Goal: Task Accomplishment & Management: Complete application form

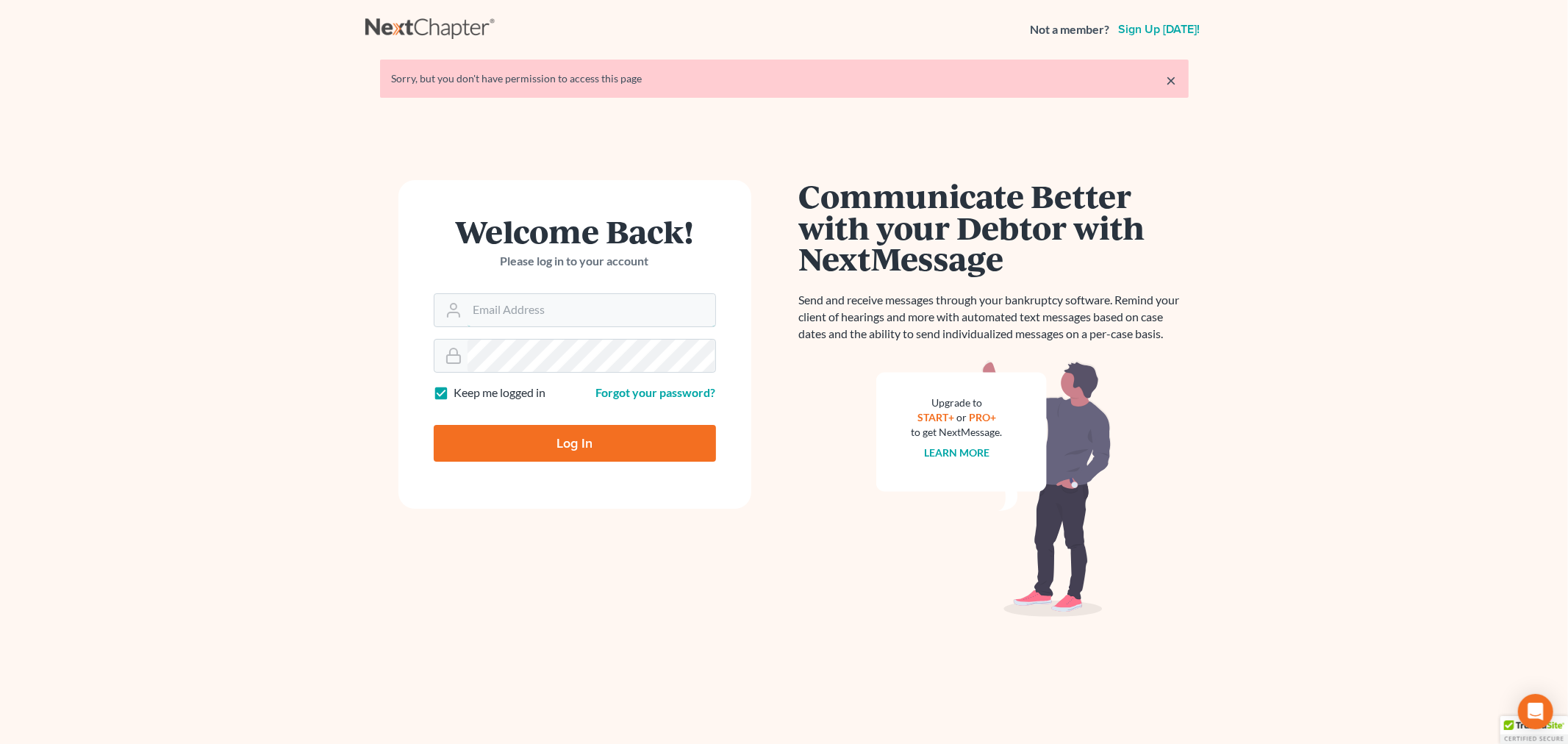
type input "[PERSON_NAME][EMAIL_ADDRESS][DOMAIN_NAME]"
drag, startPoint x: 535, startPoint y: 434, endPoint x: 342, endPoint y: 406, distance: 195.0
click at [534, 434] on input "Log In" at bounding box center [575, 443] width 282 height 36
type input "Thinking..."
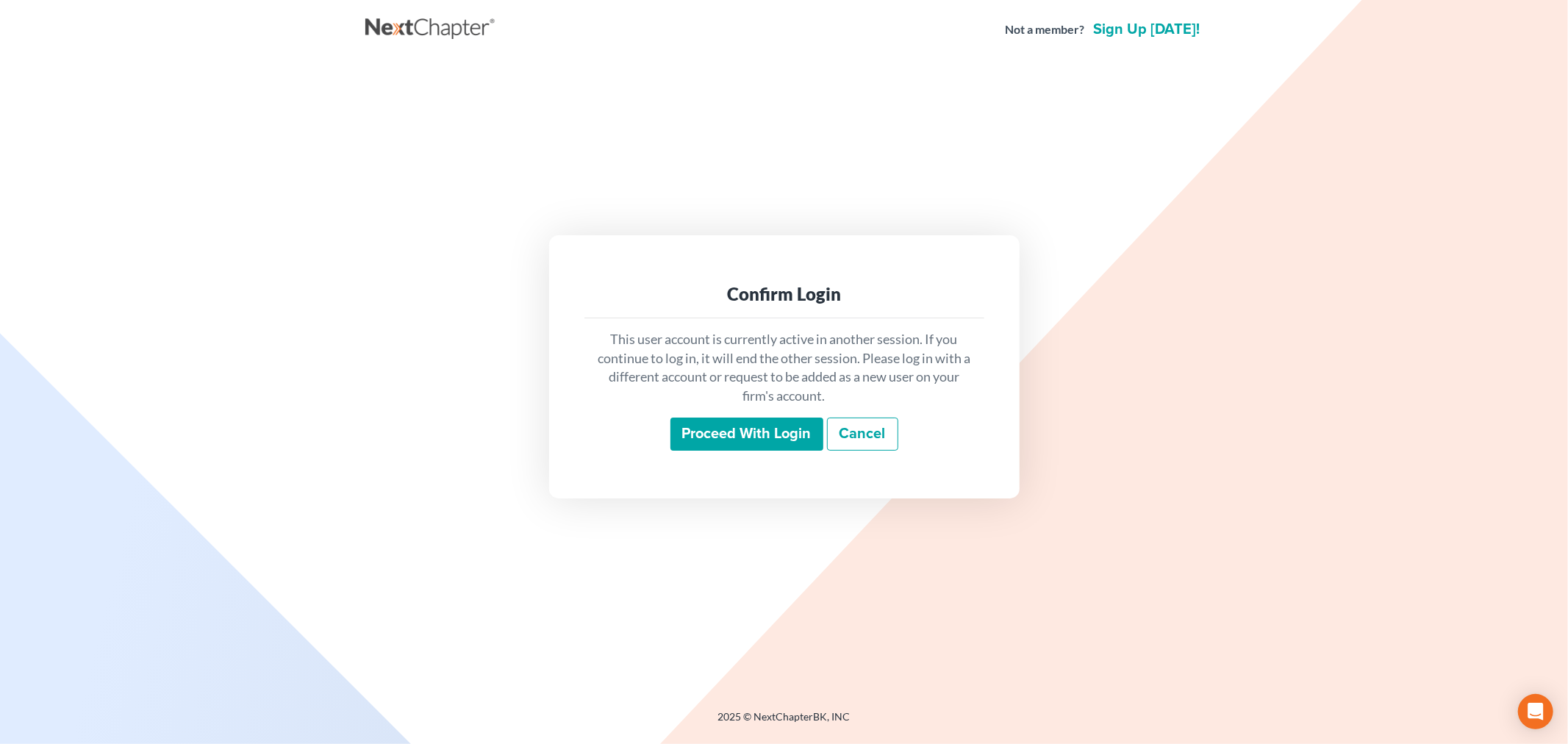
click at [732, 430] on input "Proceed with login" at bounding box center [746, 434] width 153 height 33
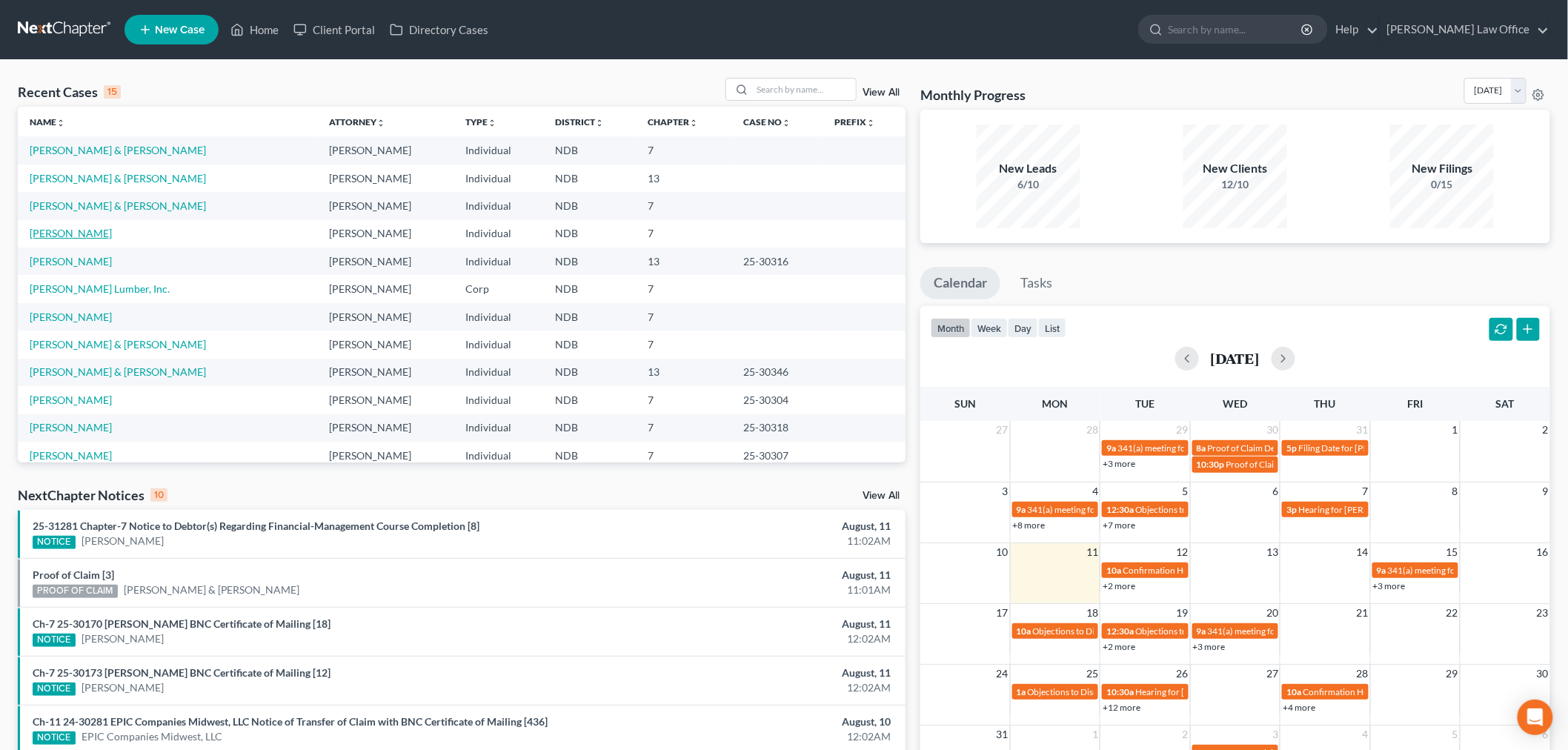
click at [34, 231] on link "[PERSON_NAME]" at bounding box center [71, 232] width 83 height 13
select select "6"
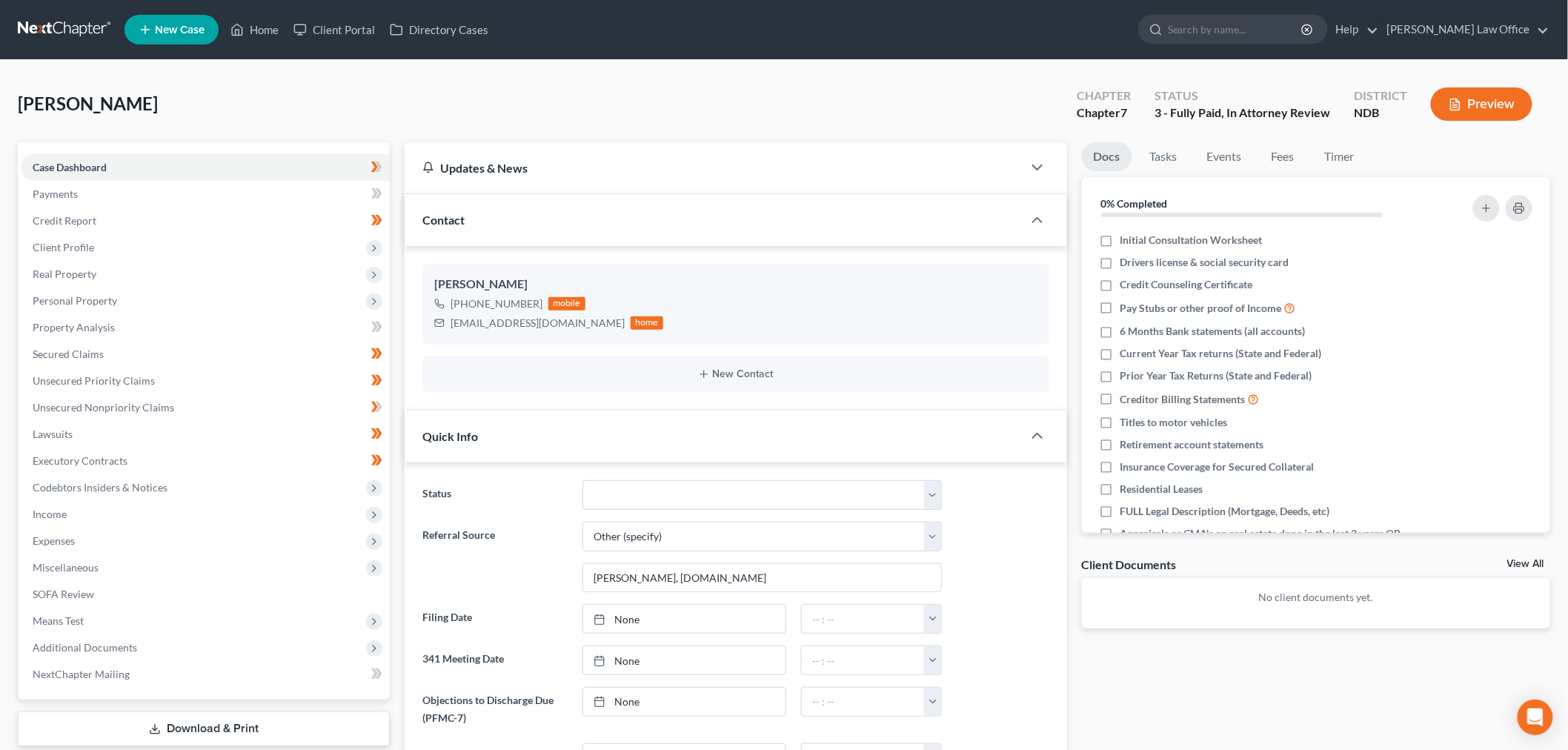
scroll to position [248, 0]
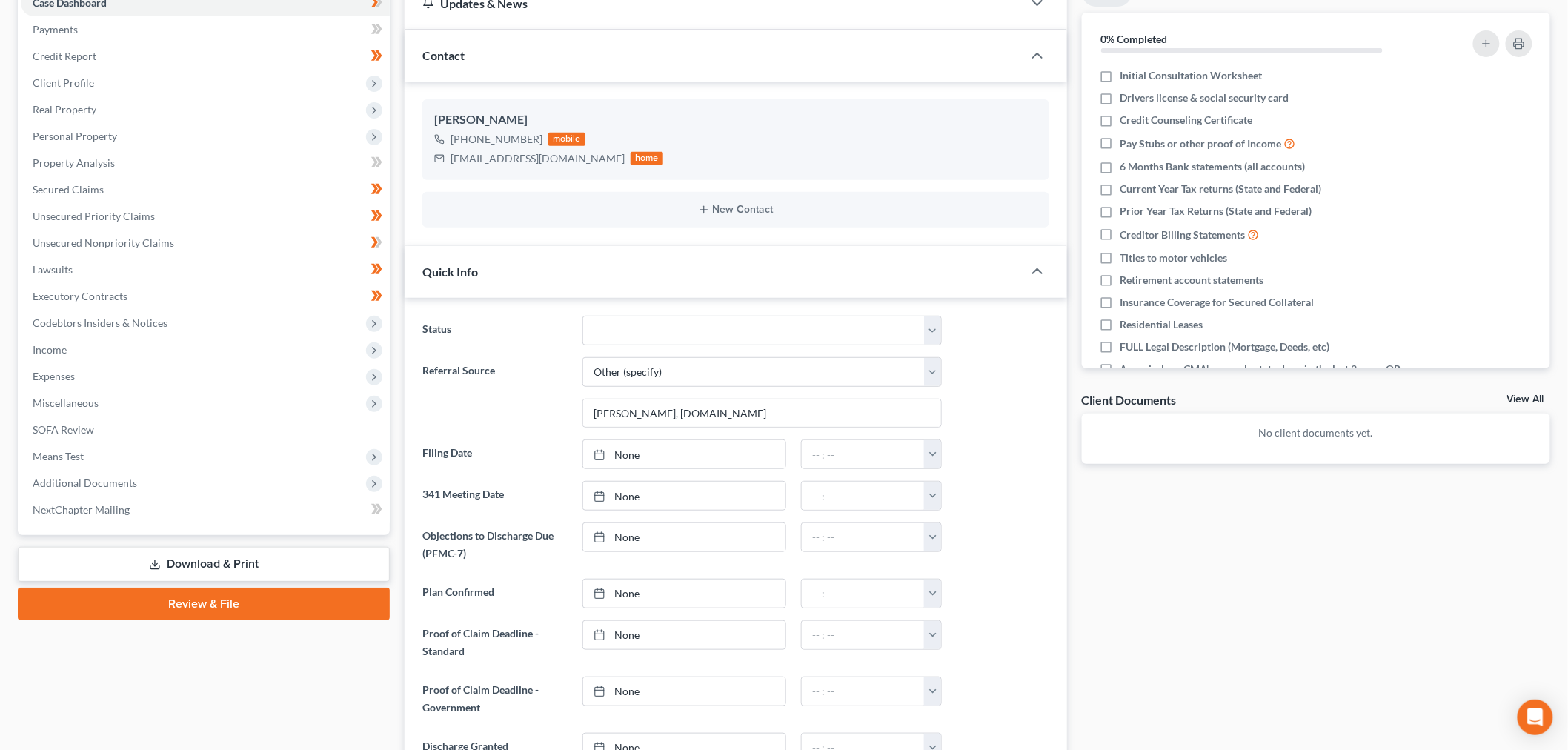
click at [206, 553] on link "Download & Print" at bounding box center [204, 564] width 372 height 34
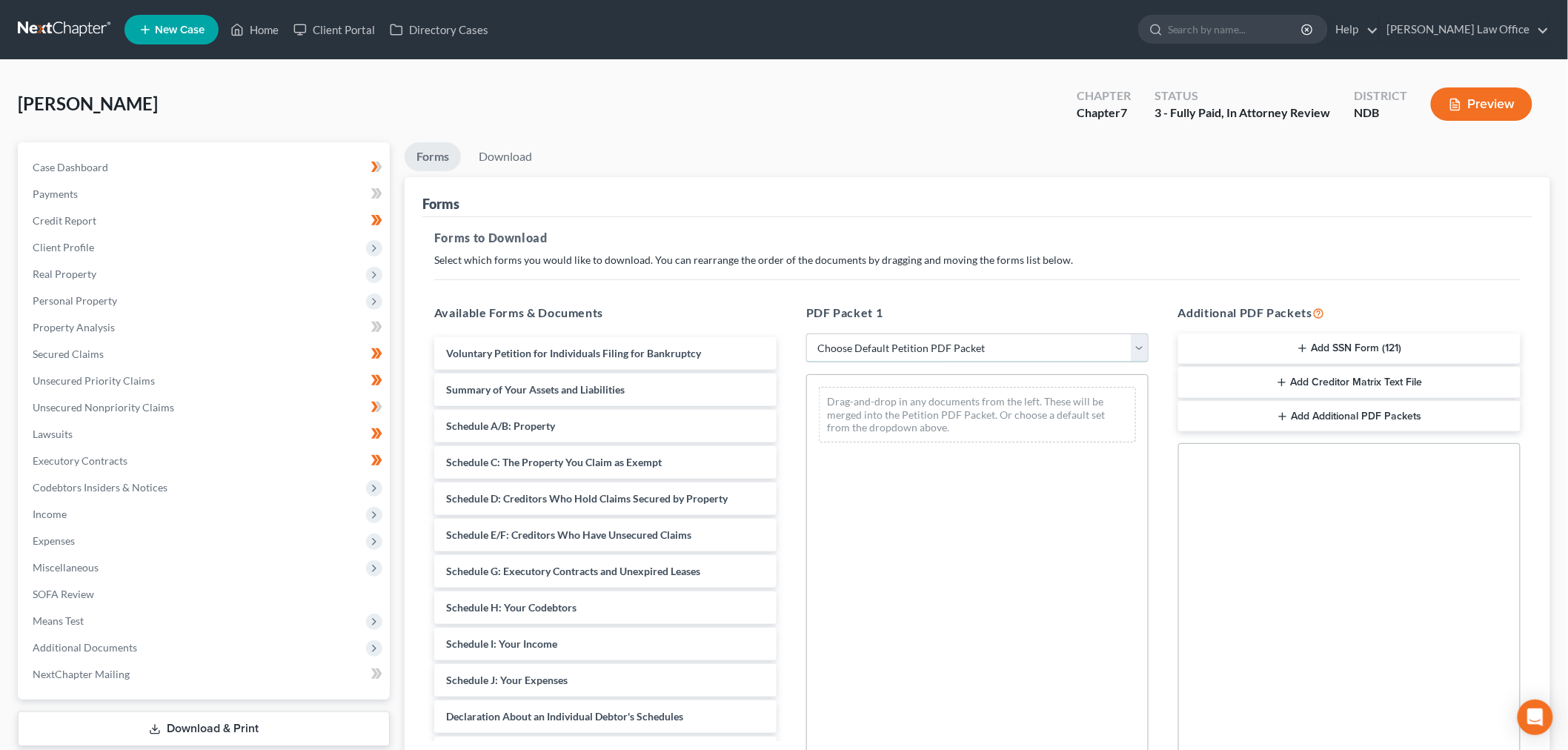
click at [990, 351] on select "Choose Default Petition PDF Packet Complete Bankruptcy Petition (all forms and …" at bounding box center [978, 348] width 342 height 30
select select "0"
click at [807, 333] on select "Choose Default Petition PDF Packet Complete Bankruptcy Petition (all forms and …" at bounding box center [978, 348] width 342 height 30
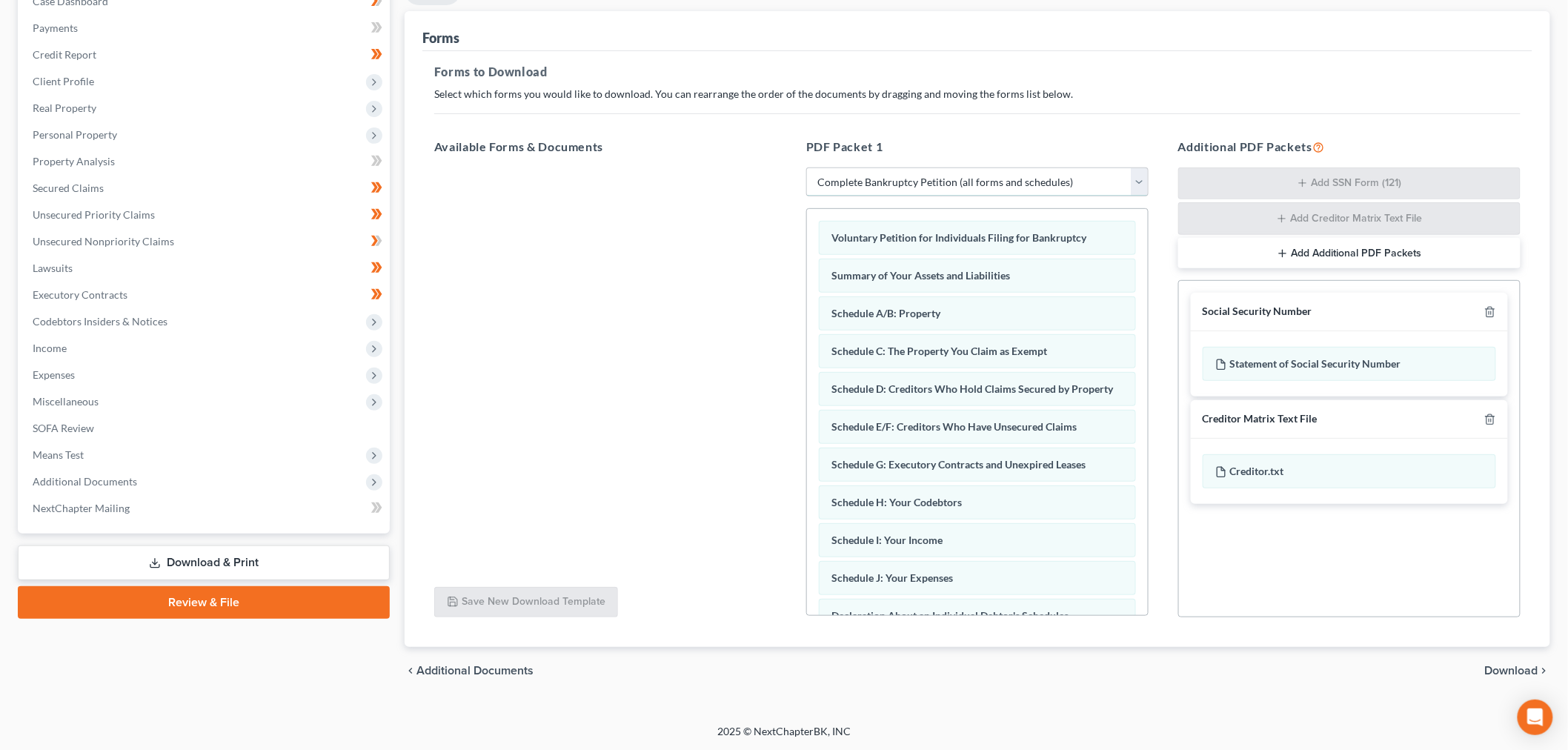
scroll to position [166, 0]
click at [1502, 667] on span "Download" at bounding box center [1511, 670] width 53 height 12
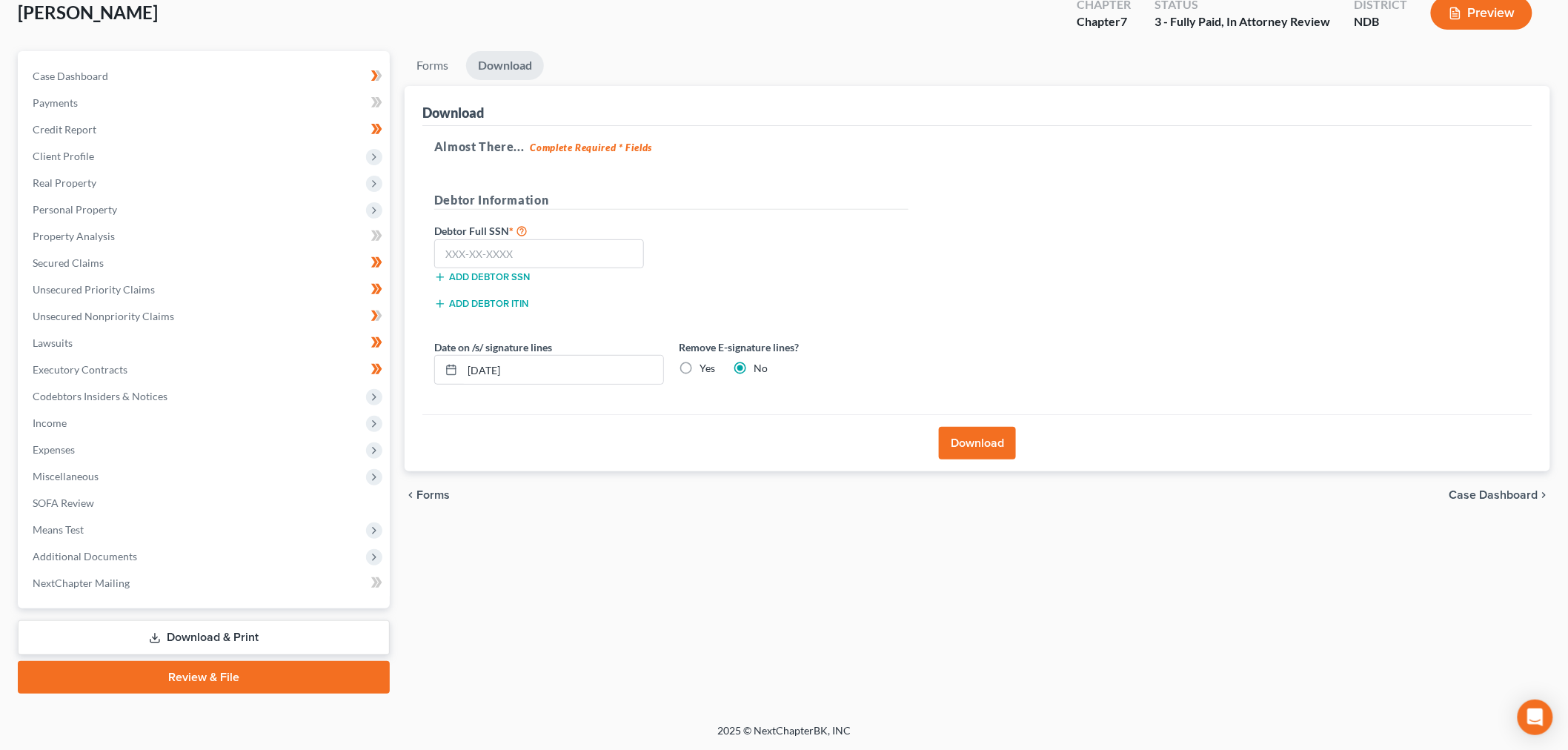
scroll to position [90, 0]
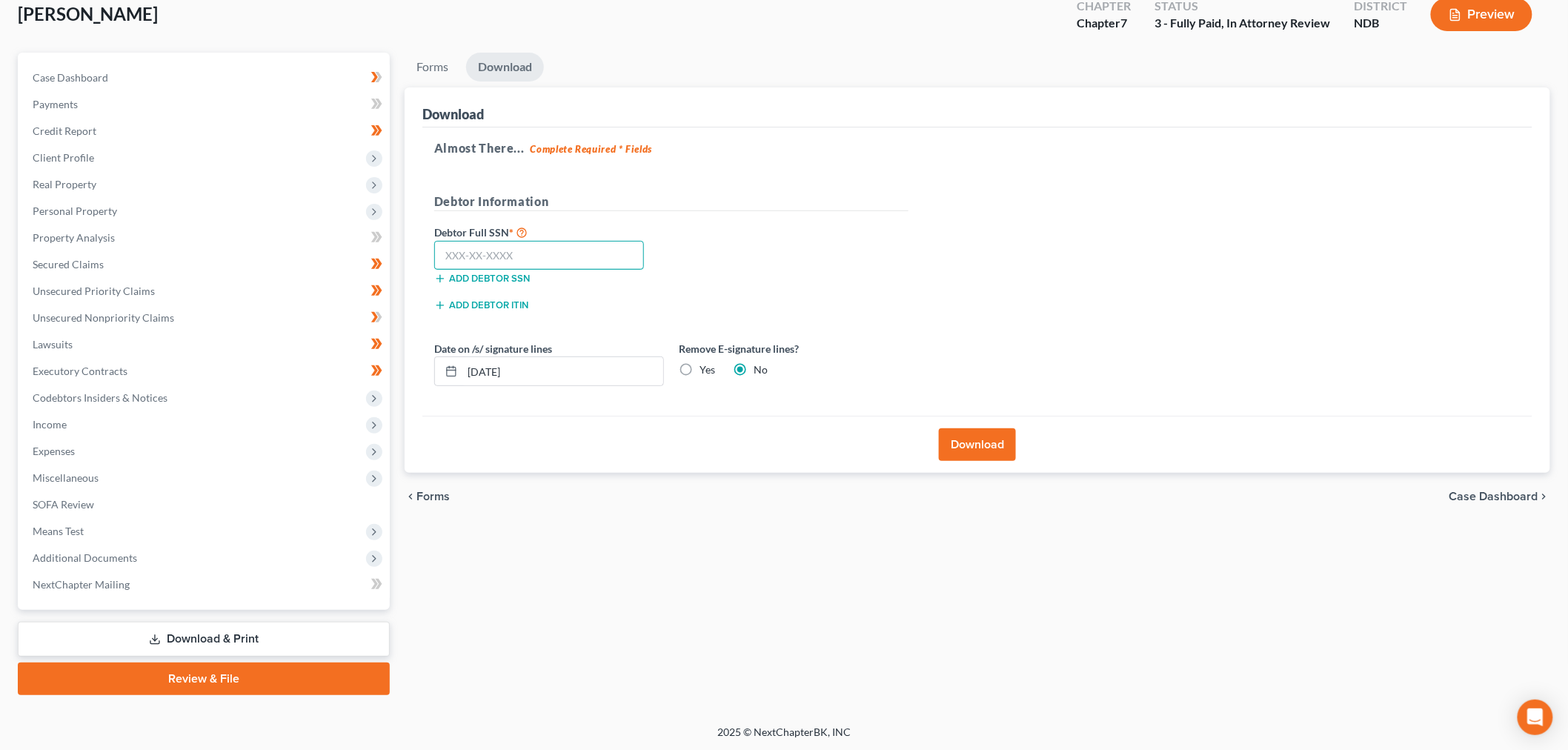
click at [600, 257] on input "text" at bounding box center [539, 256] width 210 height 30
drag, startPoint x: 574, startPoint y: 250, endPoint x: 612, endPoint y: 254, distance: 38.2
click at [574, 250] on input "text" at bounding box center [539, 256] width 210 height 30
type input "523-75-7761"
click at [699, 364] on label "Yes" at bounding box center [707, 370] width 16 height 15
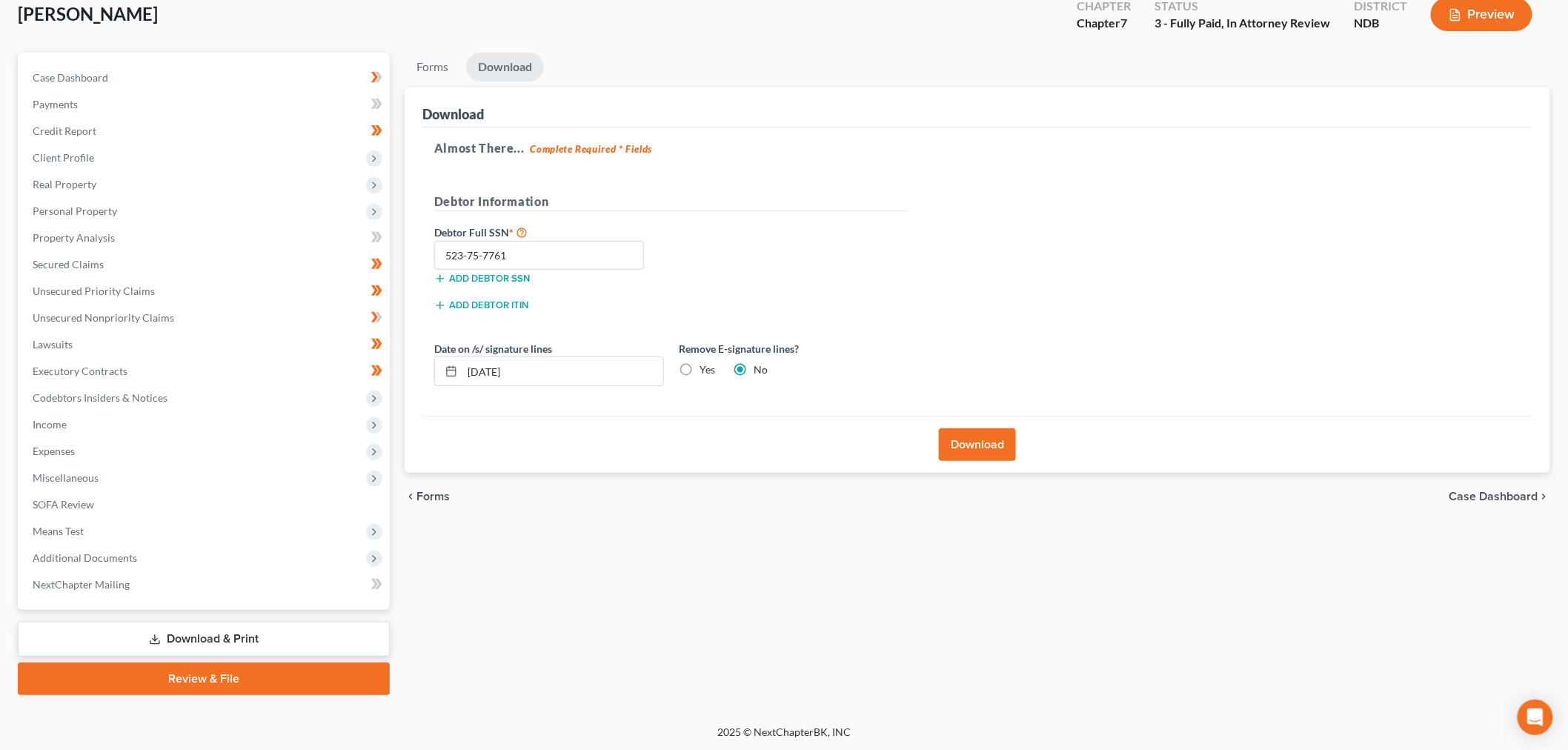
click at [705, 364] on input "Yes" at bounding box center [710, 367] width 10 height 10
radio input "true"
radio input "false"
click at [647, 370] on input "[DATE]" at bounding box center [563, 371] width 201 height 28
click at [980, 452] on button "Download" at bounding box center [977, 444] width 77 height 32
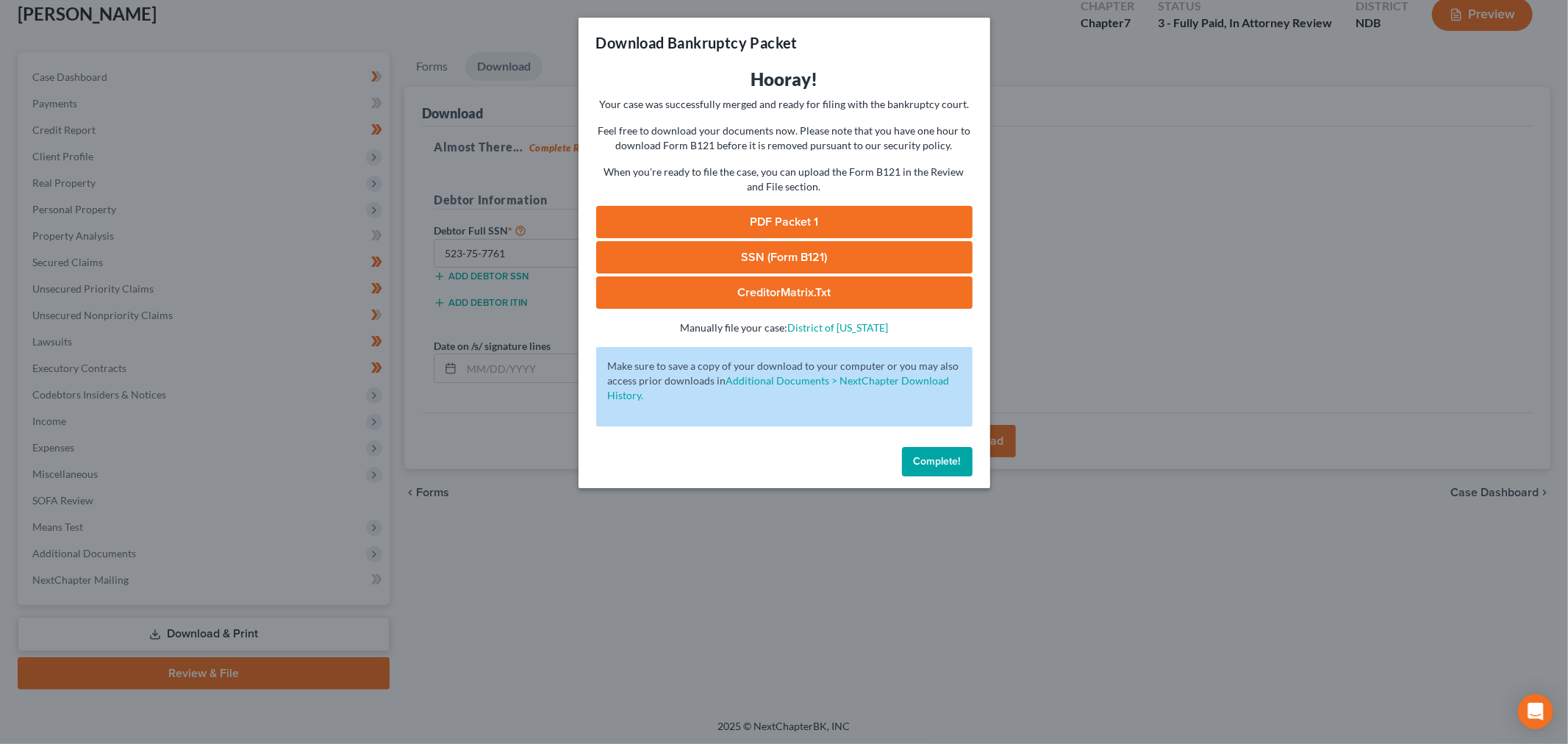
click at [799, 214] on link "PDF Packet 1" at bounding box center [784, 222] width 377 height 32
click at [747, 253] on link "SSN (Form B121)" at bounding box center [784, 257] width 377 height 32
click at [920, 468] on button "Complete!" at bounding box center [937, 462] width 71 height 30
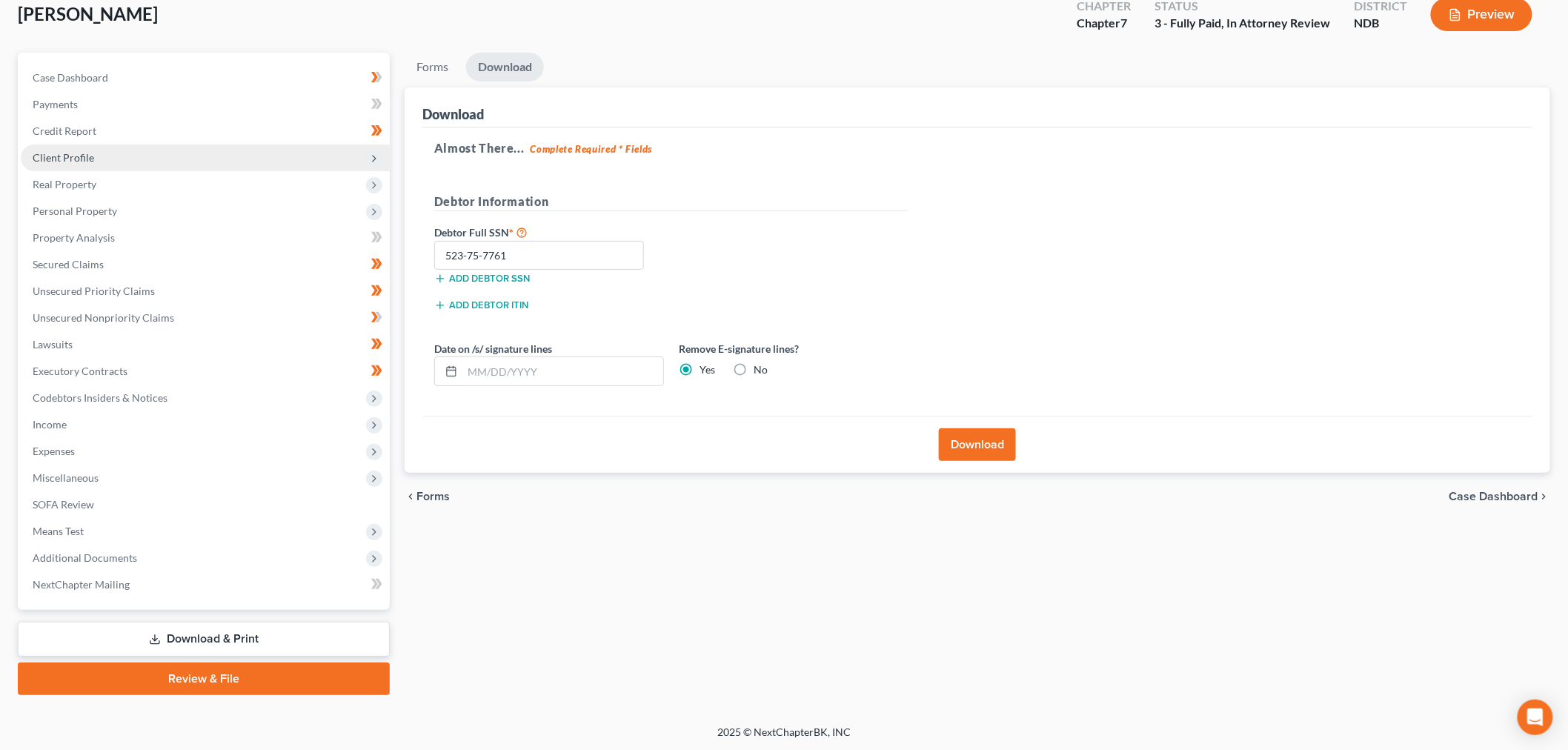
click at [136, 165] on span "Client Profile" at bounding box center [206, 158] width 369 height 27
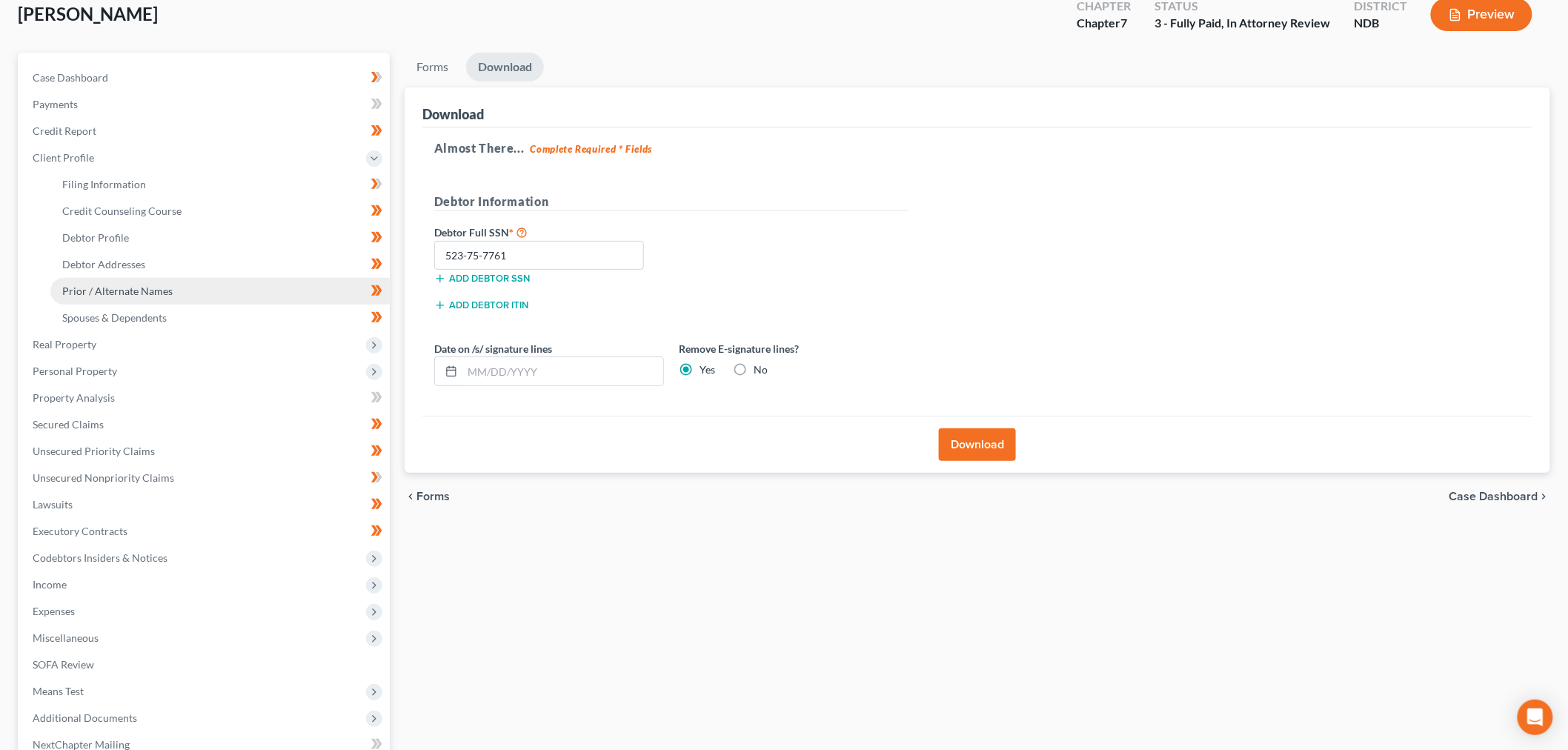
click at [142, 287] on span "Prior / Alternate Names" at bounding box center [117, 290] width 110 height 13
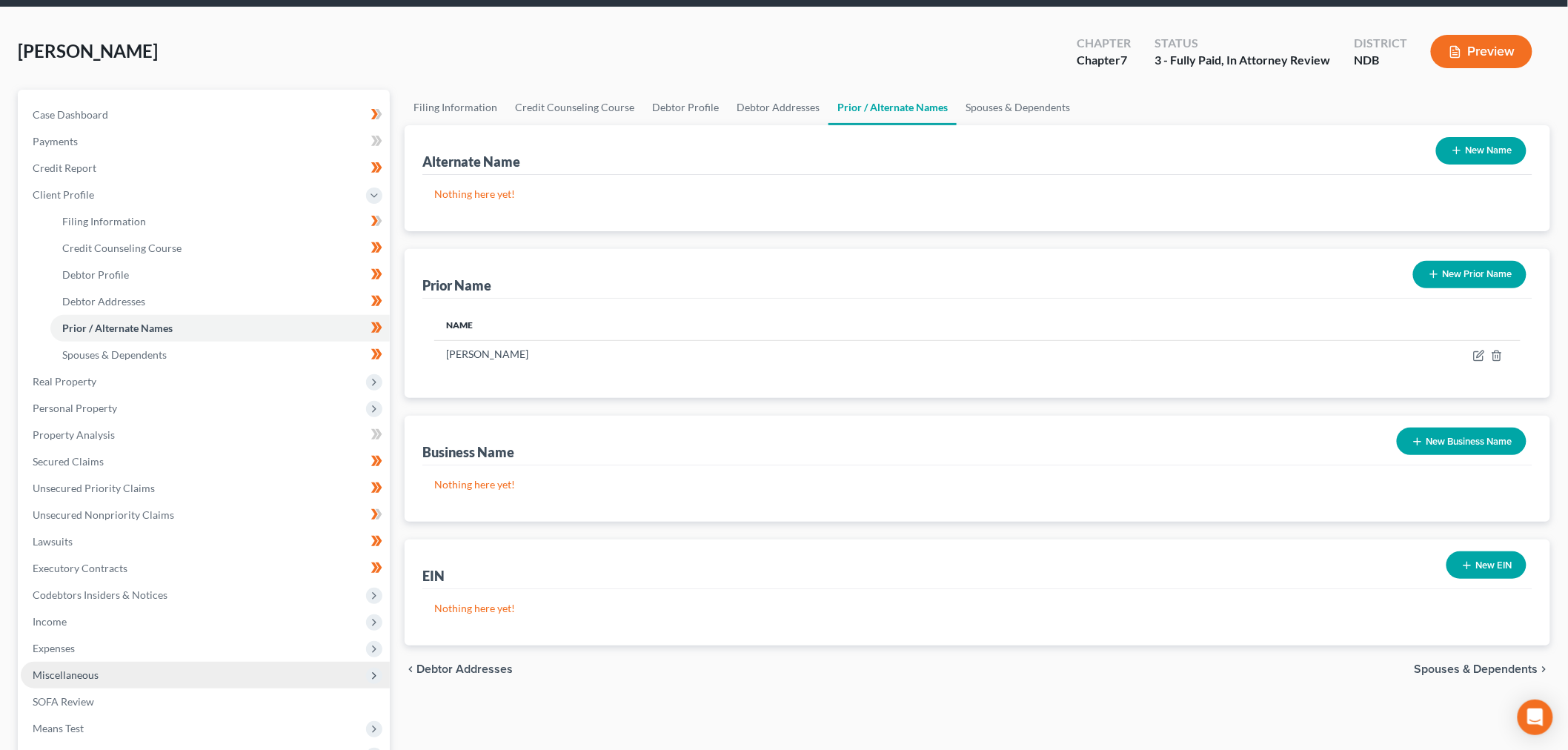
scroll to position [82, 0]
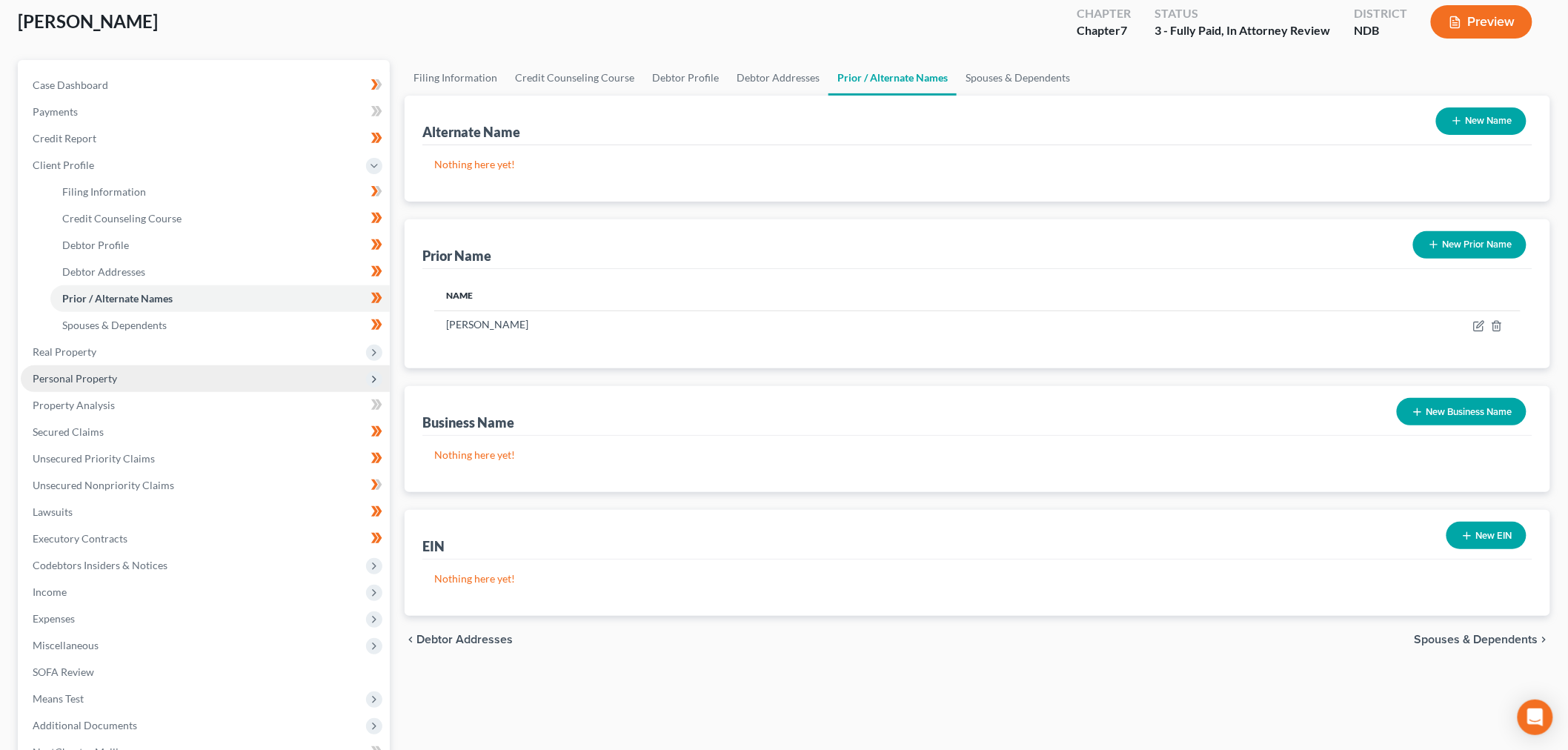
click at [98, 380] on span "Personal Property" at bounding box center [74, 378] width 85 height 13
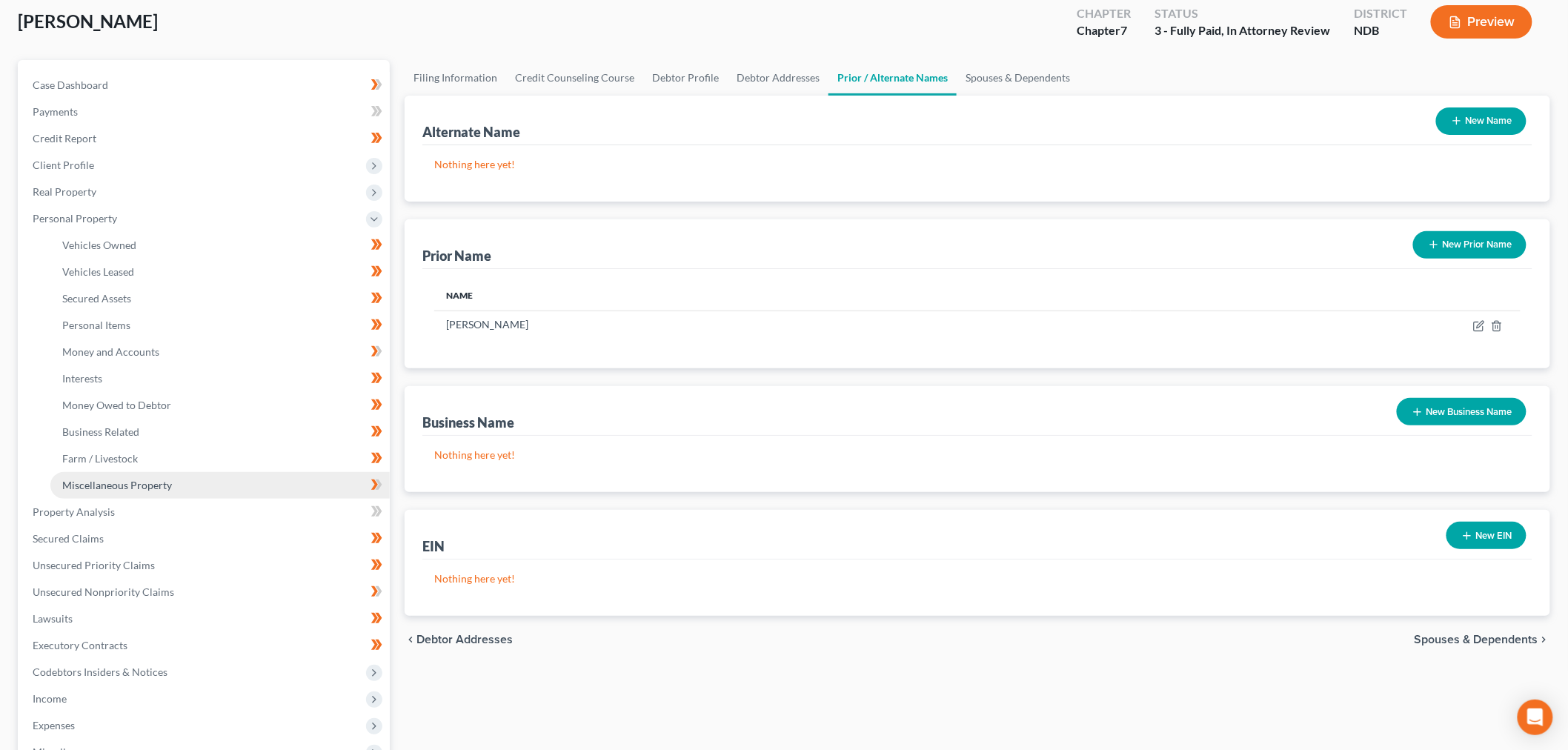
click at [117, 486] on span "Miscellaneous Property" at bounding box center [117, 484] width 110 height 13
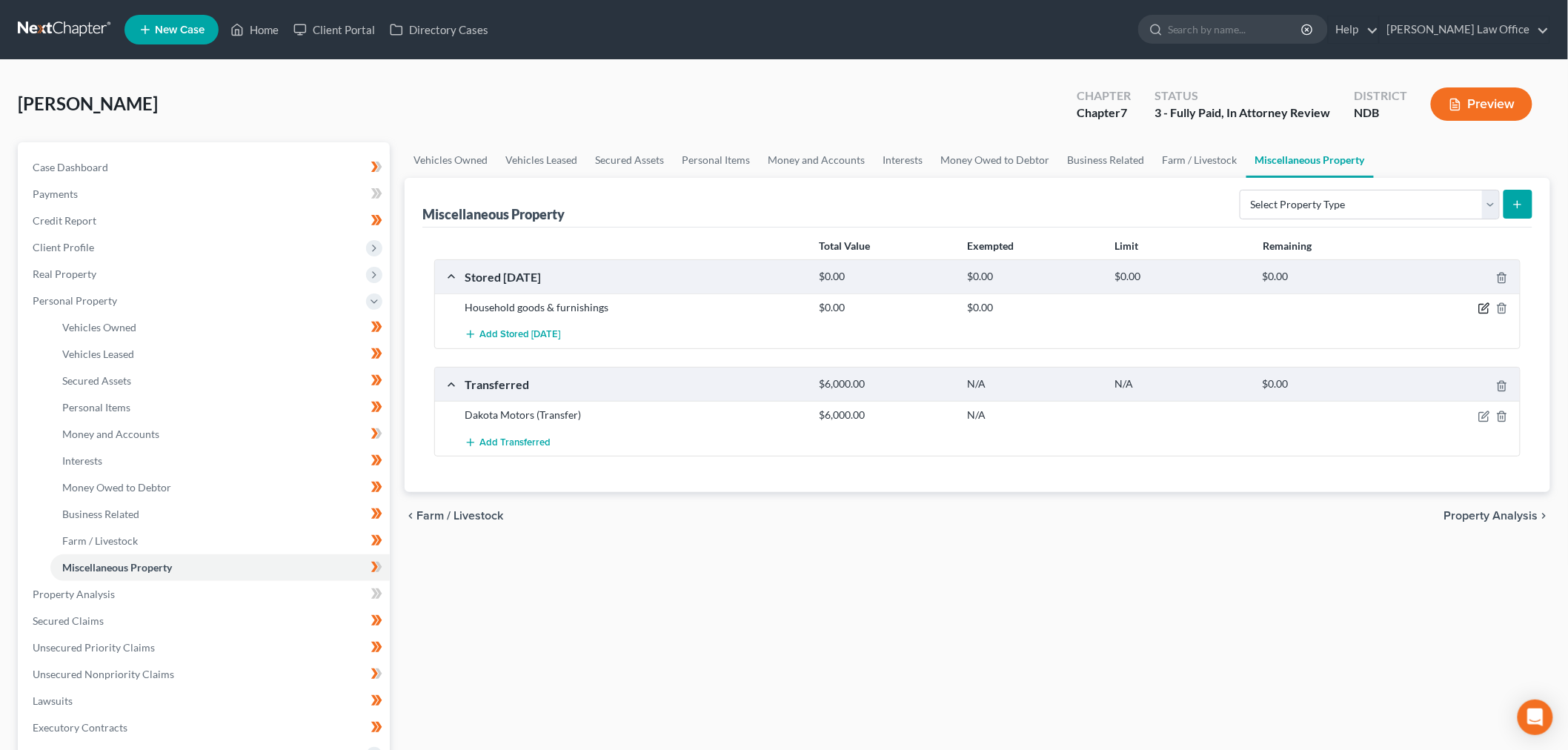
click at [1484, 305] on icon "button" at bounding box center [1484, 308] width 12 height 12
select select "29"
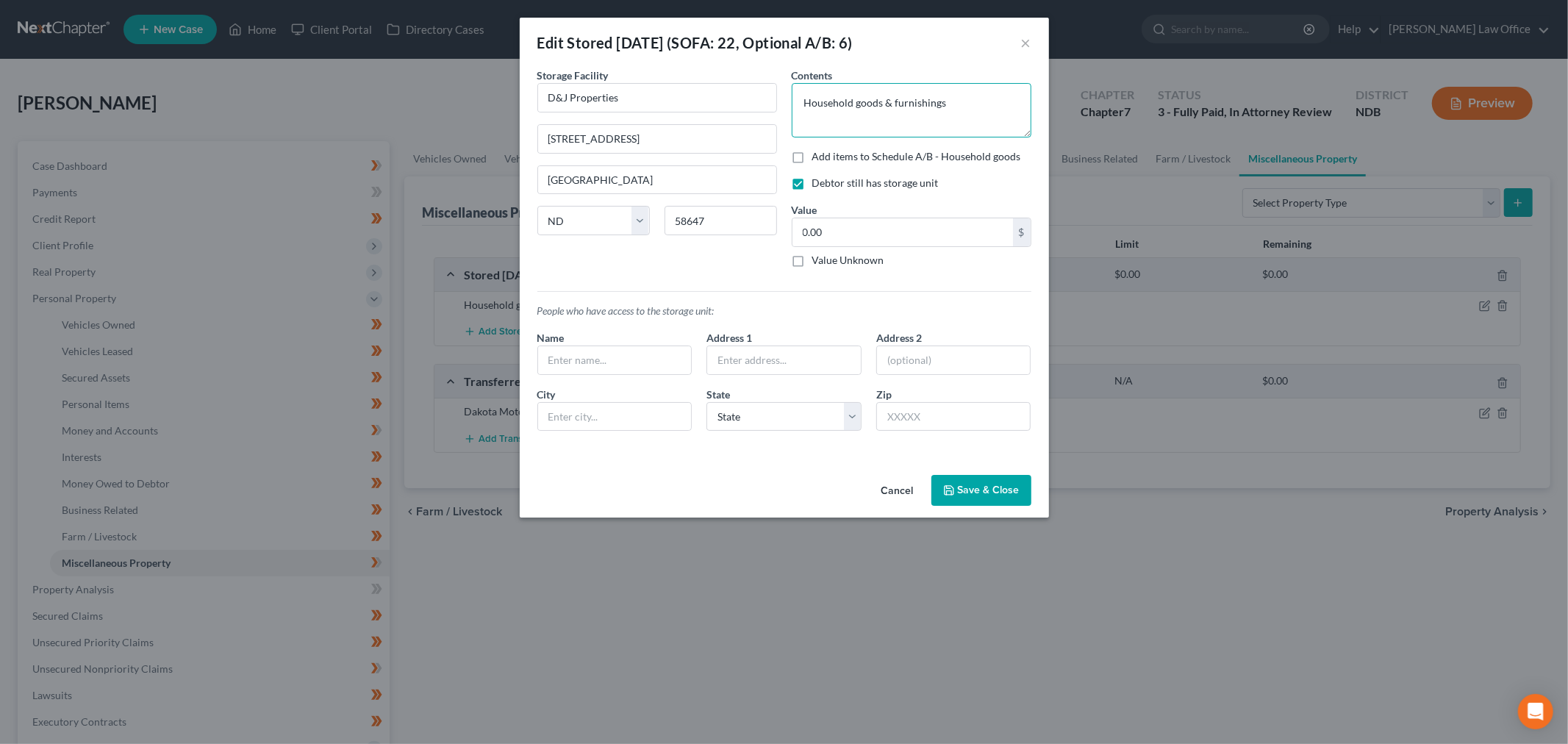
click at [960, 97] on textarea "Household goods & furnishings" at bounding box center [912, 110] width 240 height 54
type textarea "Household goods & furnishings, as scheduled in Schedule A/B"
click at [969, 485] on button "Save & Close" at bounding box center [981, 490] width 100 height 31
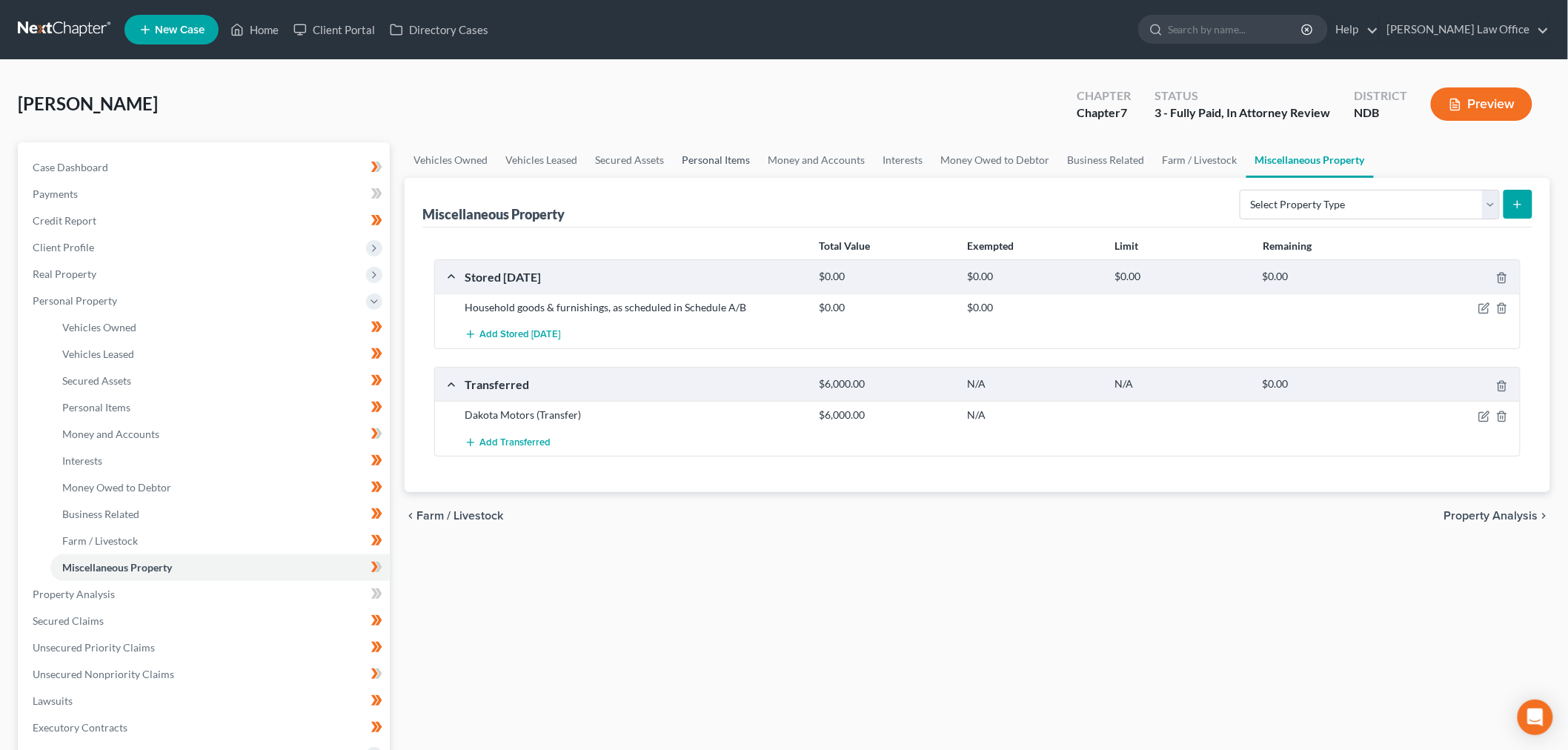
click at [701, 155] on link "Personal Items" at bounding box center [716, 160] width 86 height 35
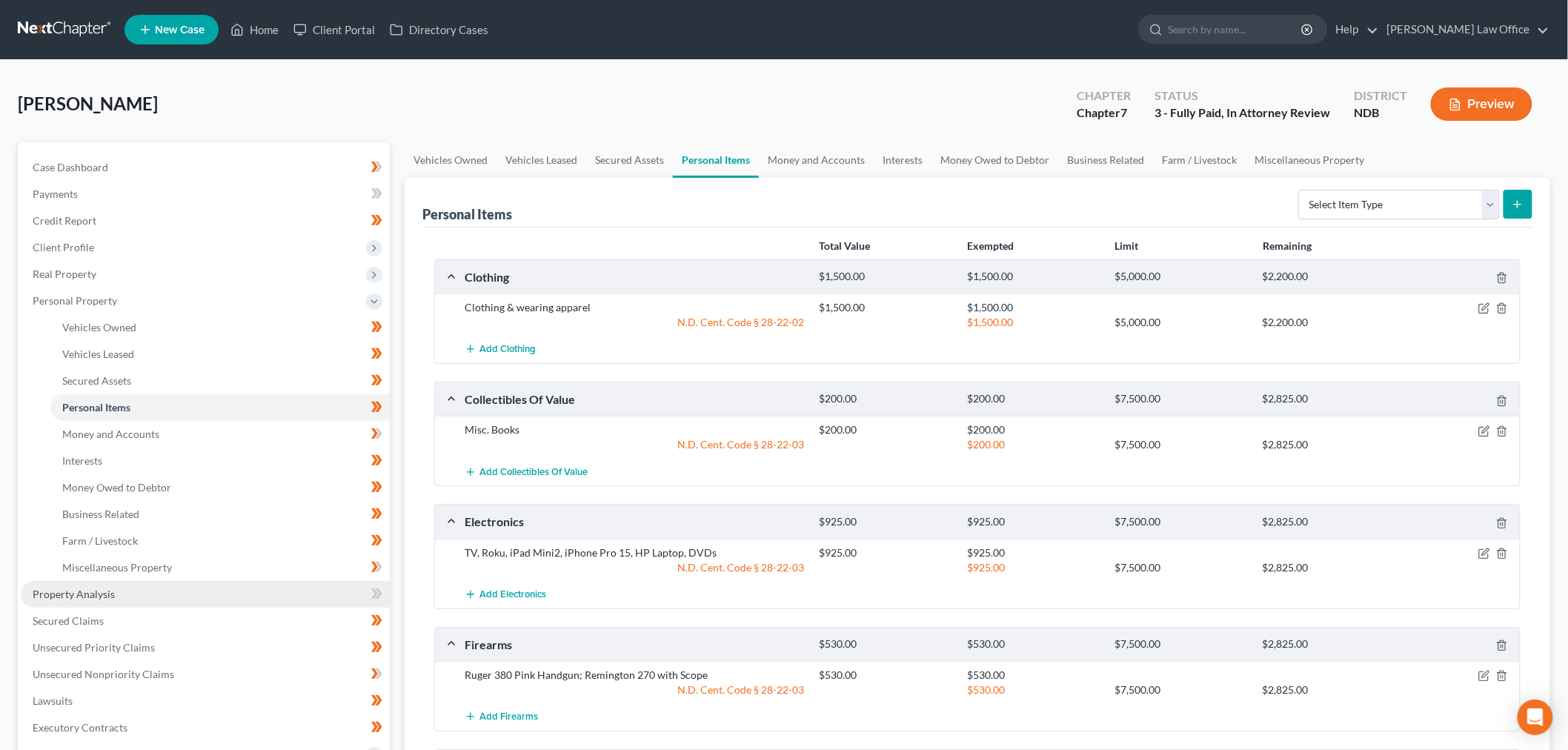
click at [90, 585] on link "Property Analysis" at bounding box center [206, 594] width 369 height 27
